Goal: Navigation & Orientation: Find specific page/section

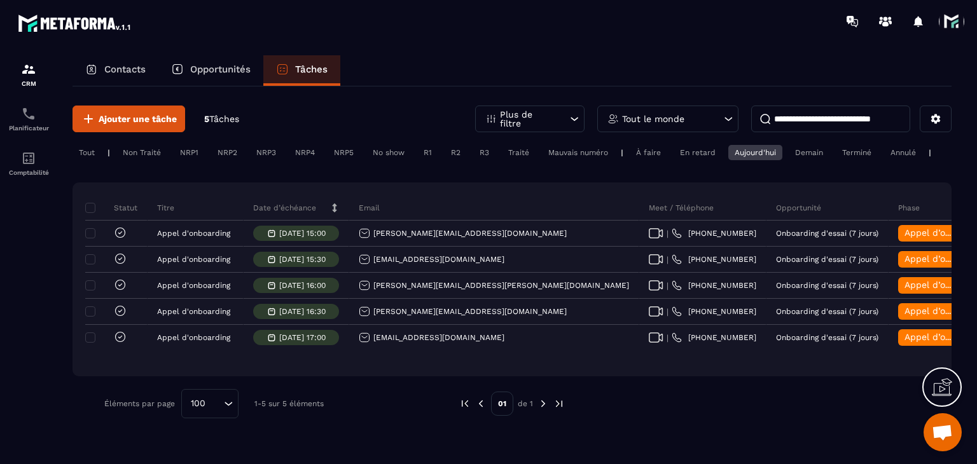
click at [943, 32] on div at bounding box center [951, 21] width 25 height 25
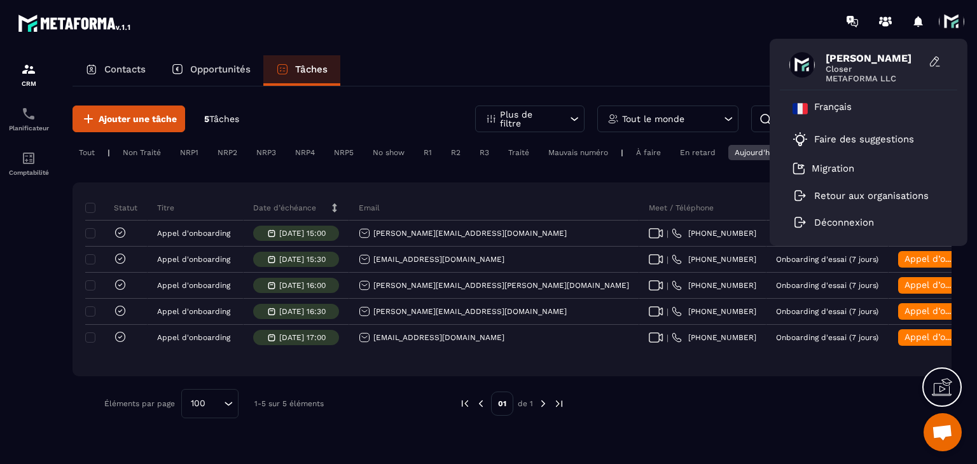
click at [940, 26] on span at bounding box center [951, 21] width 25 height 25
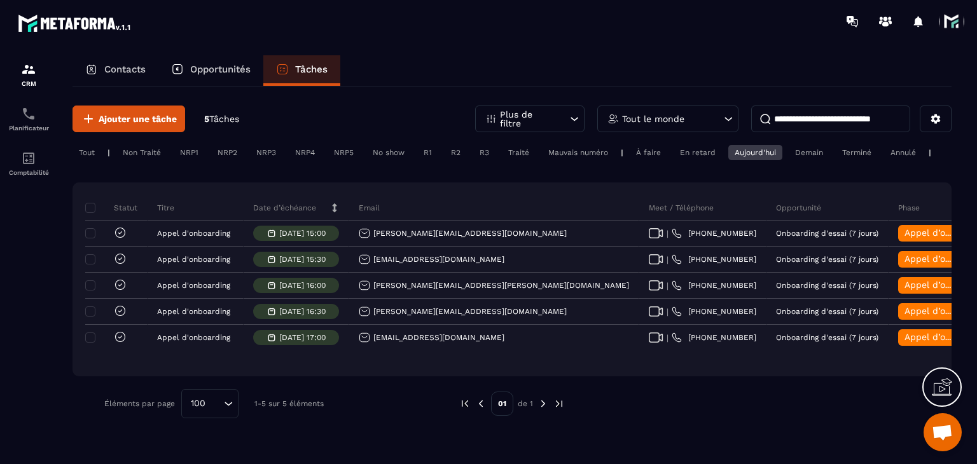
click at [947, 32] on span at bounding box center [951, 21] width 25 height 25
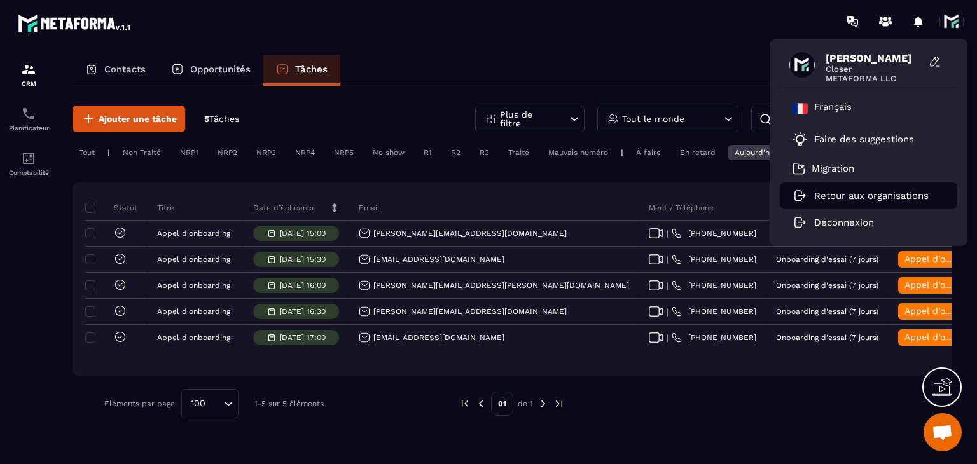
click at [868, 198] on p "Retour aux organisations" at bounding box center [871, 195] width 115 height 11
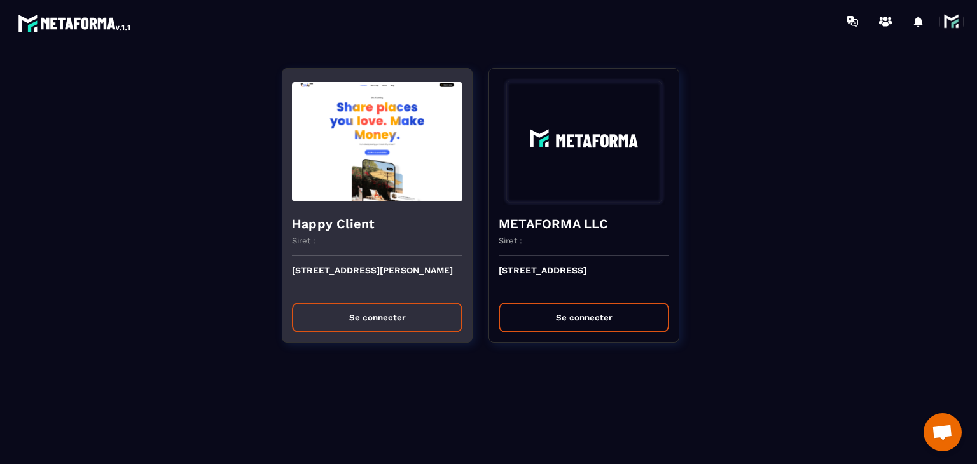
click at [345, 325] on button "Se connecter" at bounding box center [377, 318] width 171 height 30
